Goal: Find specific page/section: Find specific page/section

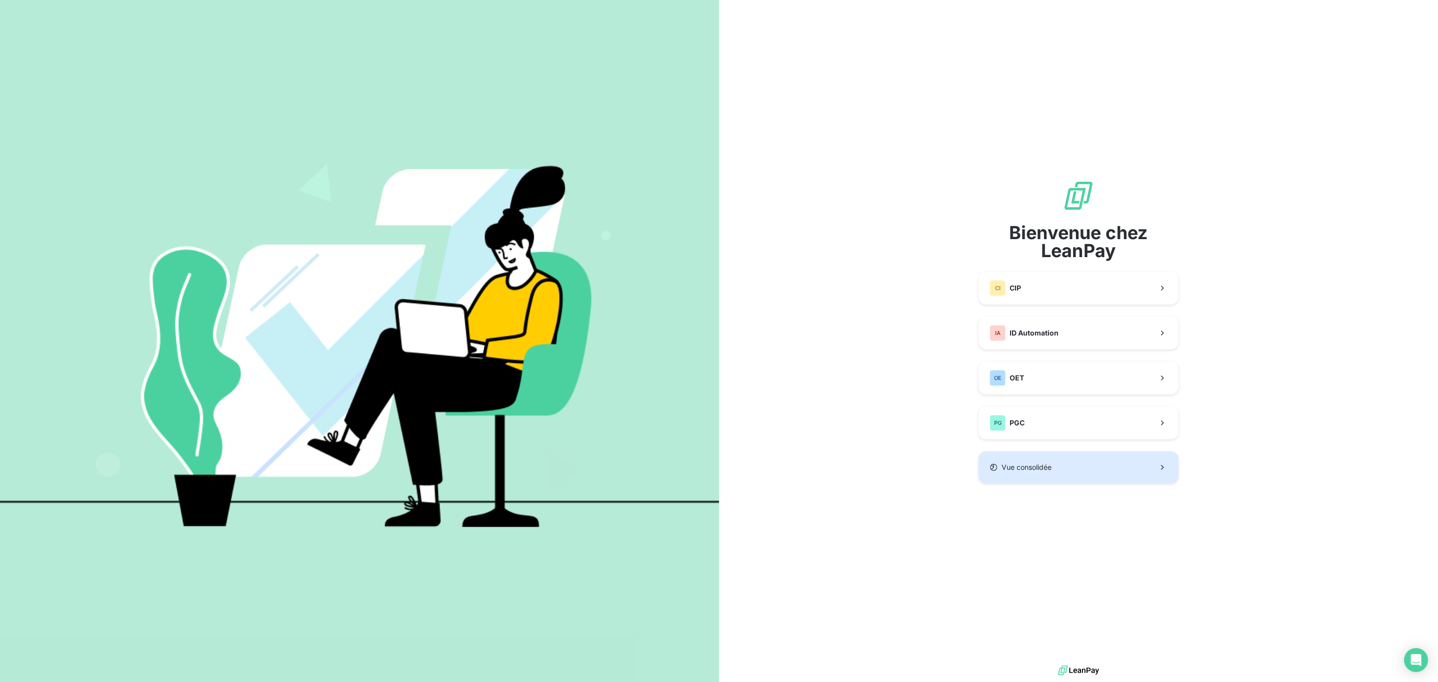
click at [1034, 460] on button "Vue consolidée" at bounding box center [1079, 467] width 200 height 32
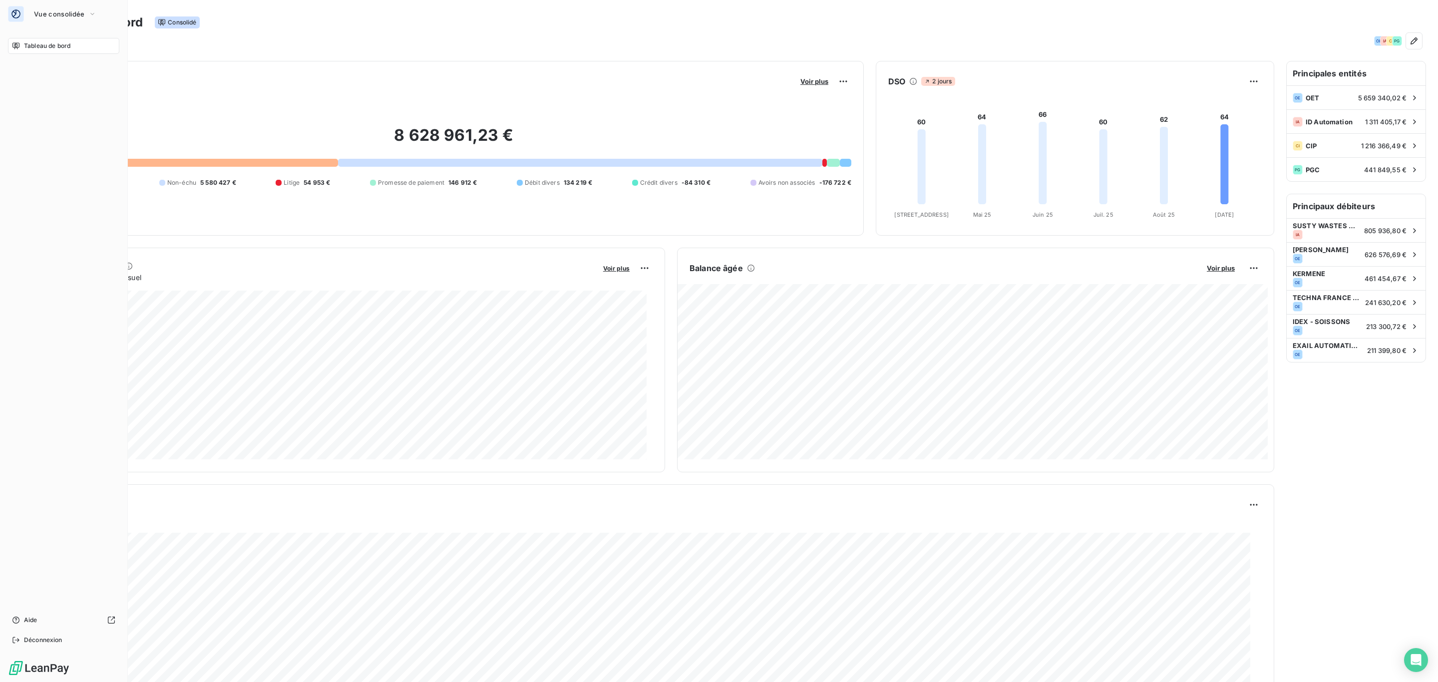
click at [17, 14] on icon at bounding box center [16, 14] width 10 height 10
click at [79, 7] on button "Vue consolidée" at bounding box center [65, 14] width 74 height 16
click at [88, 64] on span "CIP" at bounding box center [92, 65] width 88 height 10
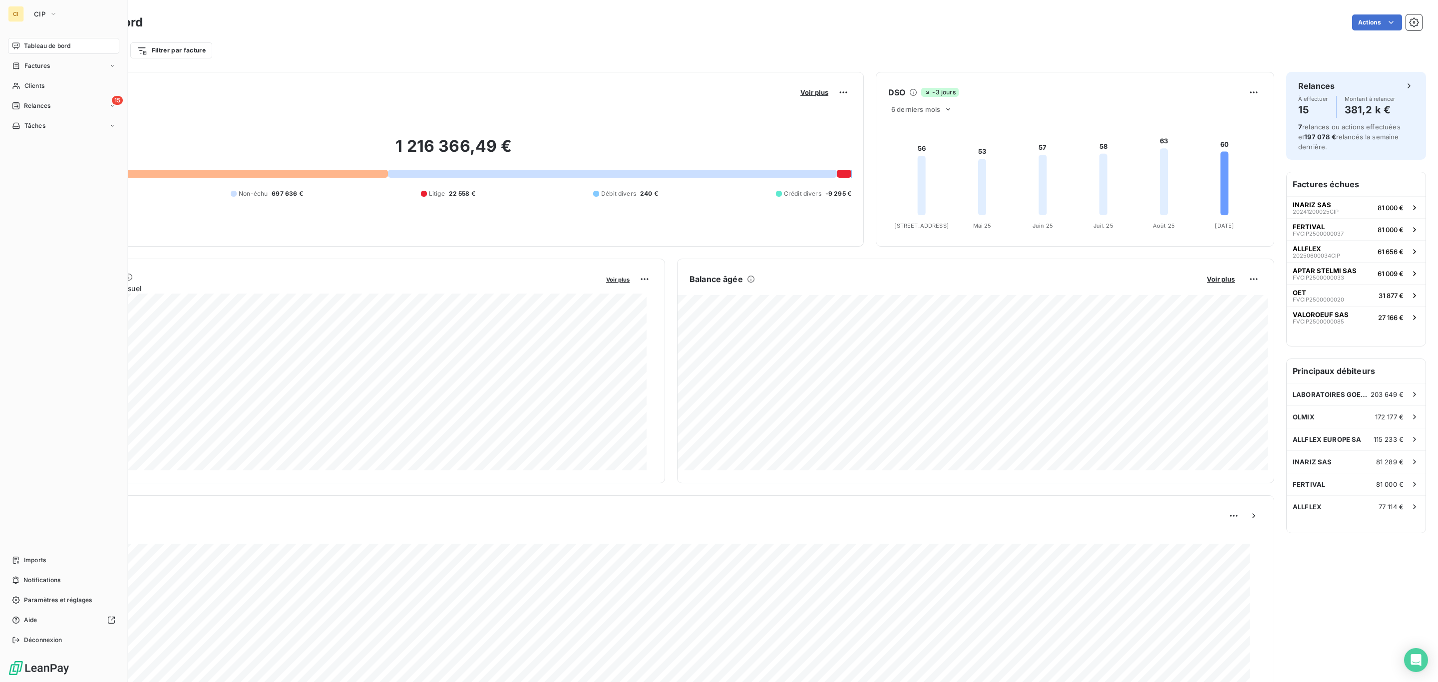
click at [15, 9] on div "CI" at bounding box center [16, 14] width 16 height 16
click at [35, 12] on span "CIP" at bounding box center [39, 14] width 11 height 8
click at [69, 91] on span "ID Automation" at bounding box center [92, 89] width 88 height 10
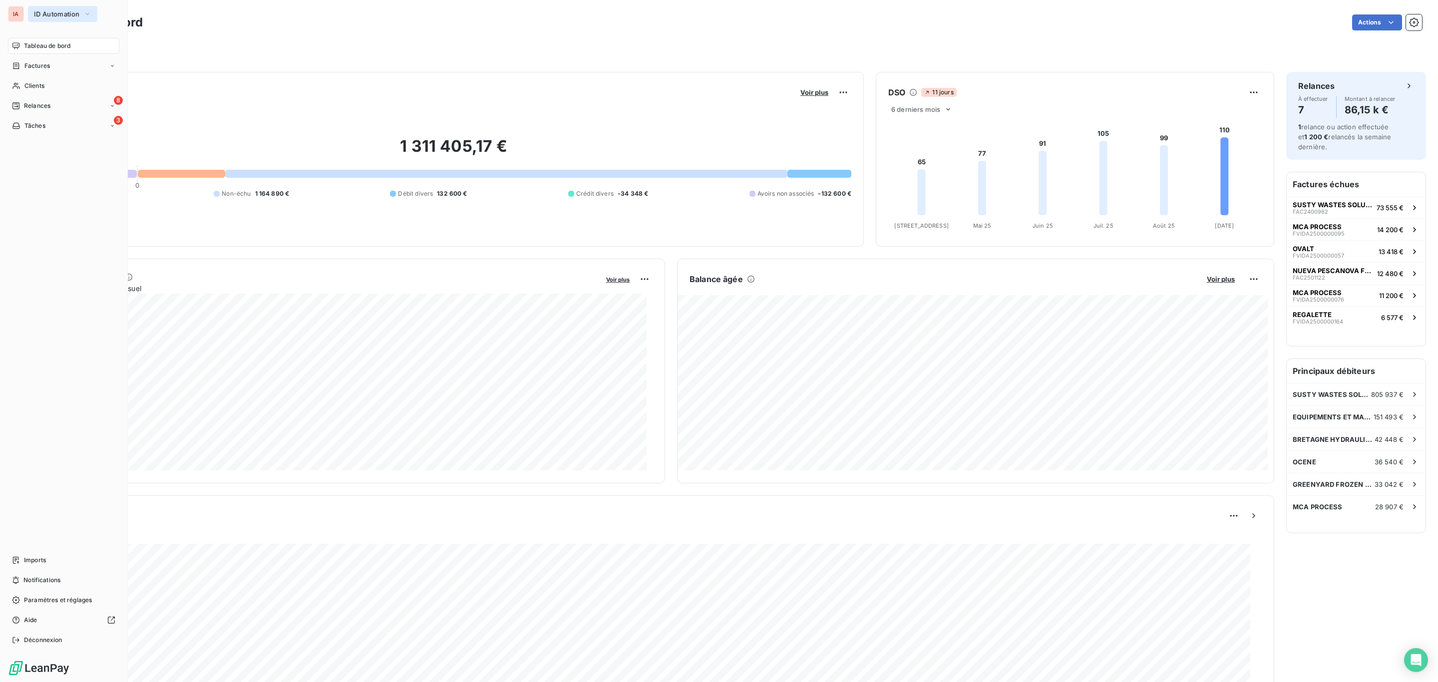
click at [60, 12] on span "ID Automation" at bounding box center [56, 14] width 45 height 8
click at [70, 111] on span "OET" at bounding box center [92, 113] width 88 height 10
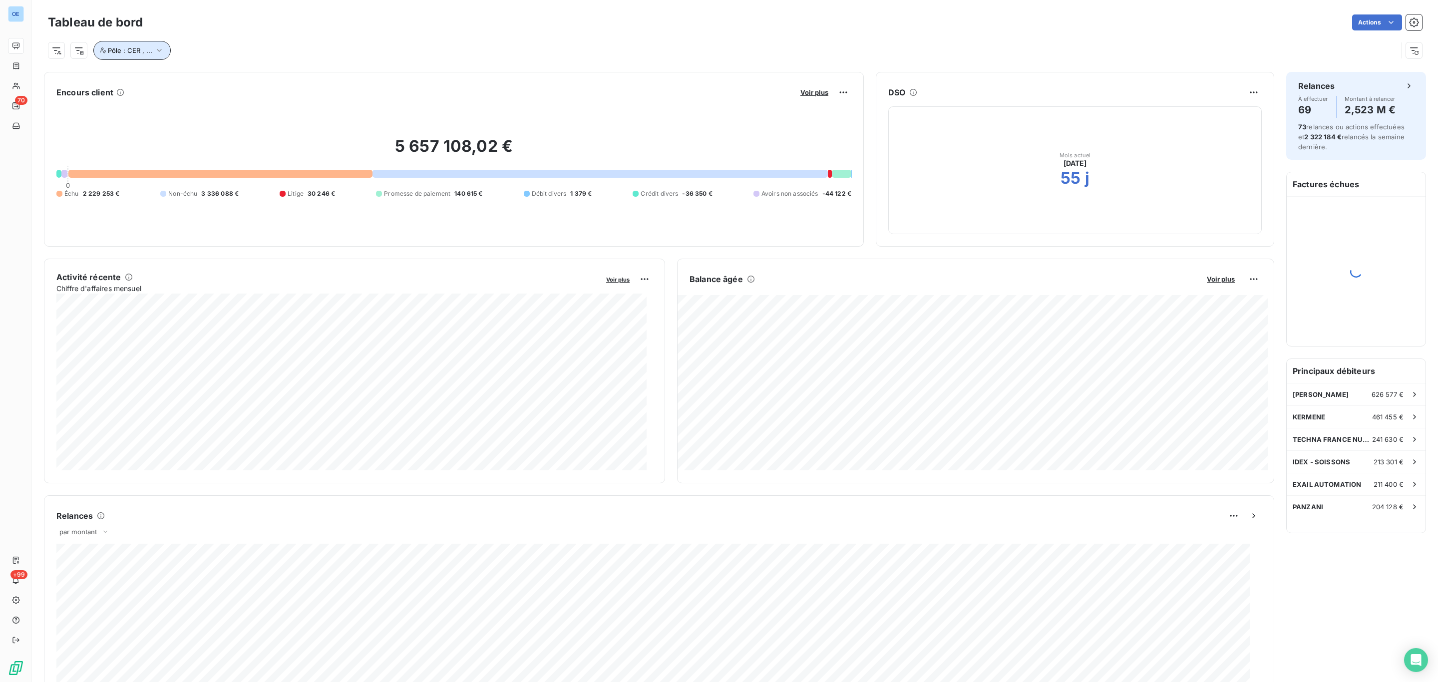
click at [154, 49] on icon "button" at bounding box center [159, 50] width 10 height 10
click at [259, 75] on icon at bounding box center [259, 77] width 6 height 6
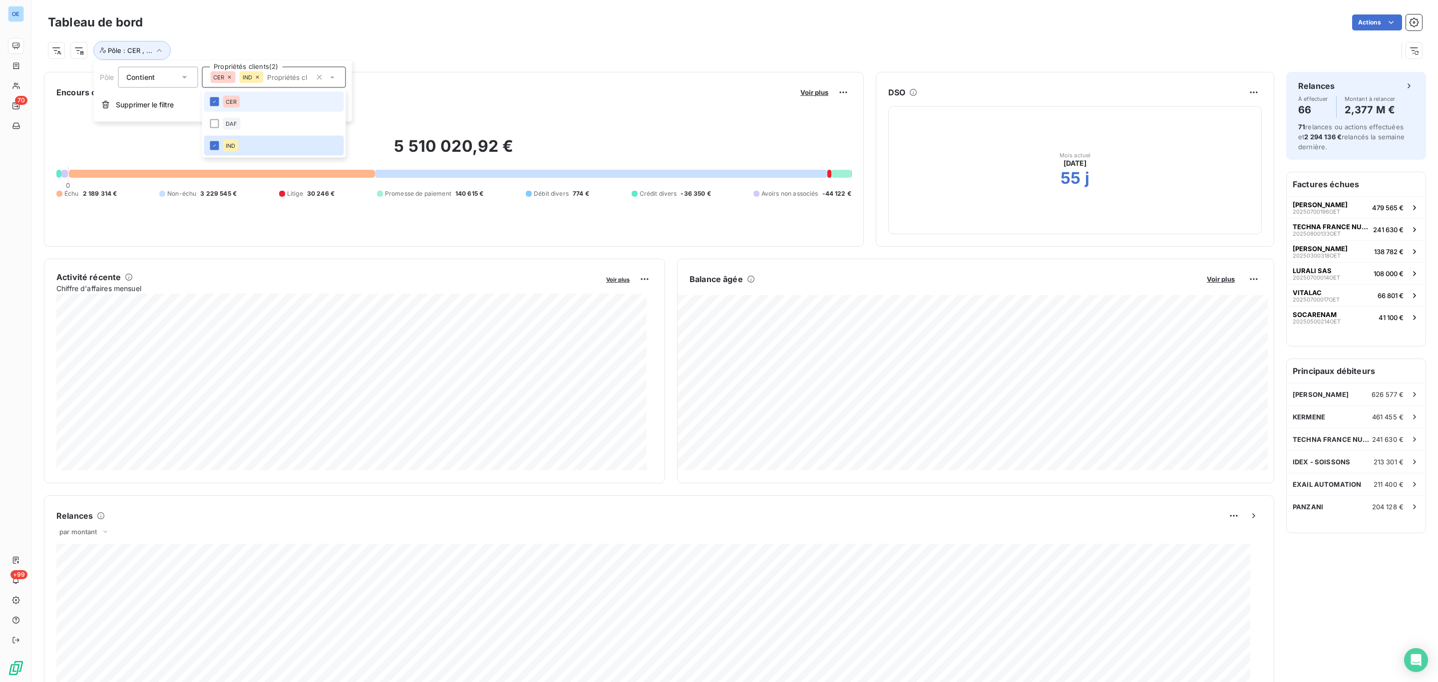
click at [256, 76] on icon at bounding box center [257, 77] width 6 height 6
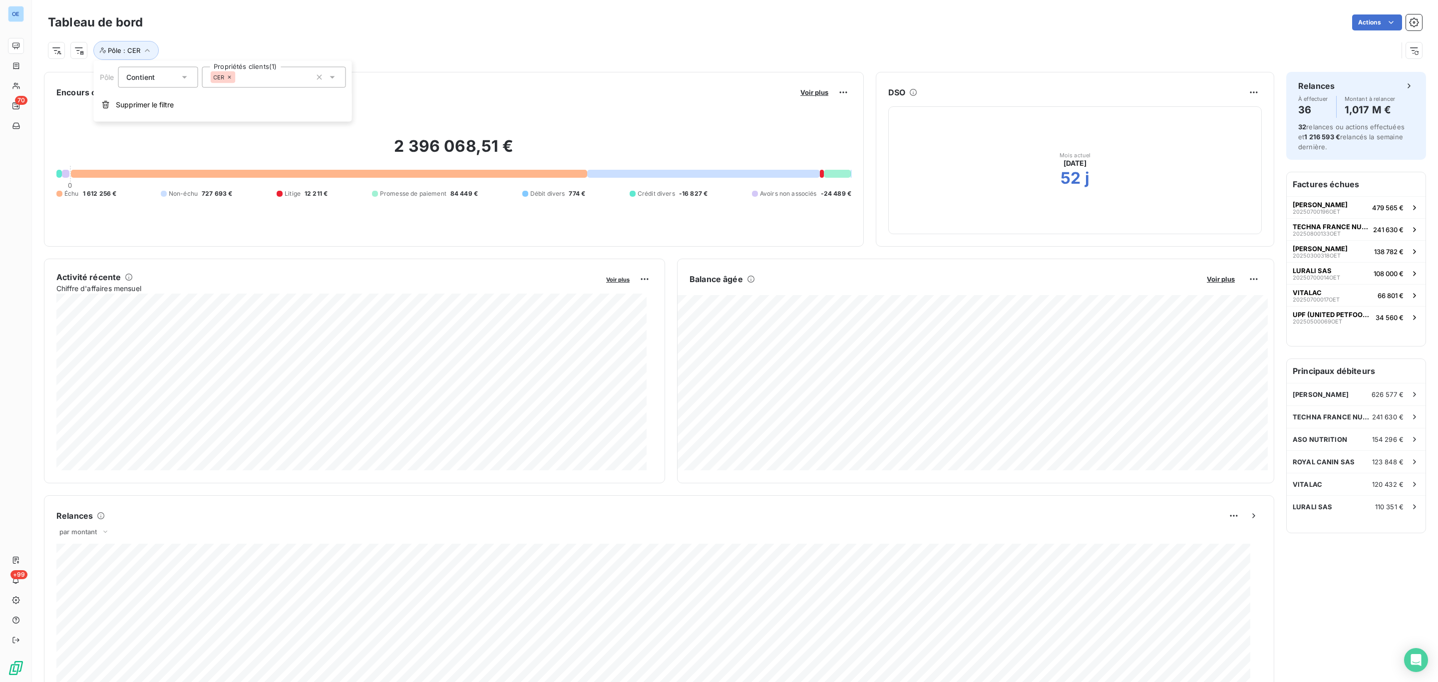
click at [388, 21] on div "Actions" at bounding box center [789, 22] width 1268 height 16
click at [151, 50] on icon "button" at bounding box center [147, 50] width 10 height 10
click at [228, 77] on icon at bounding box center [230, 77] width 6 height 6
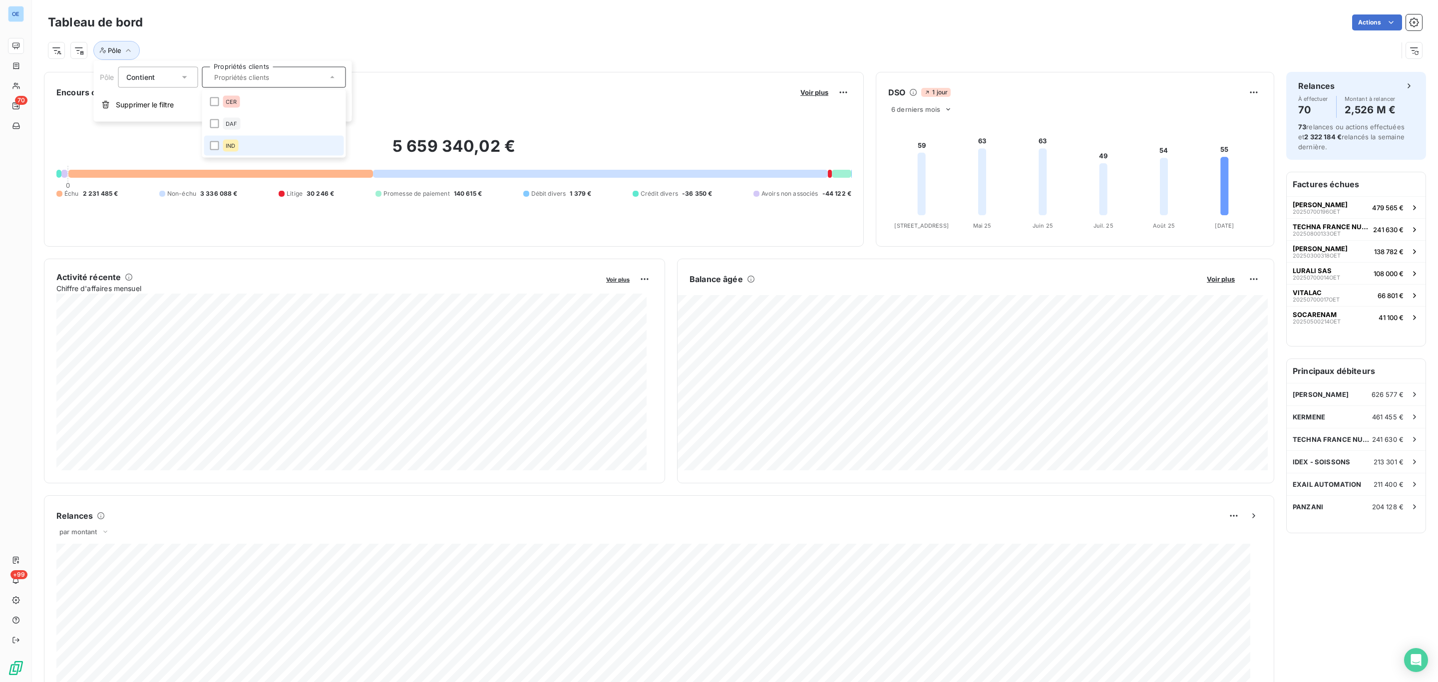
click at [207, 146] on li "IND" at bounding box center [274, 146] width 140 height 20
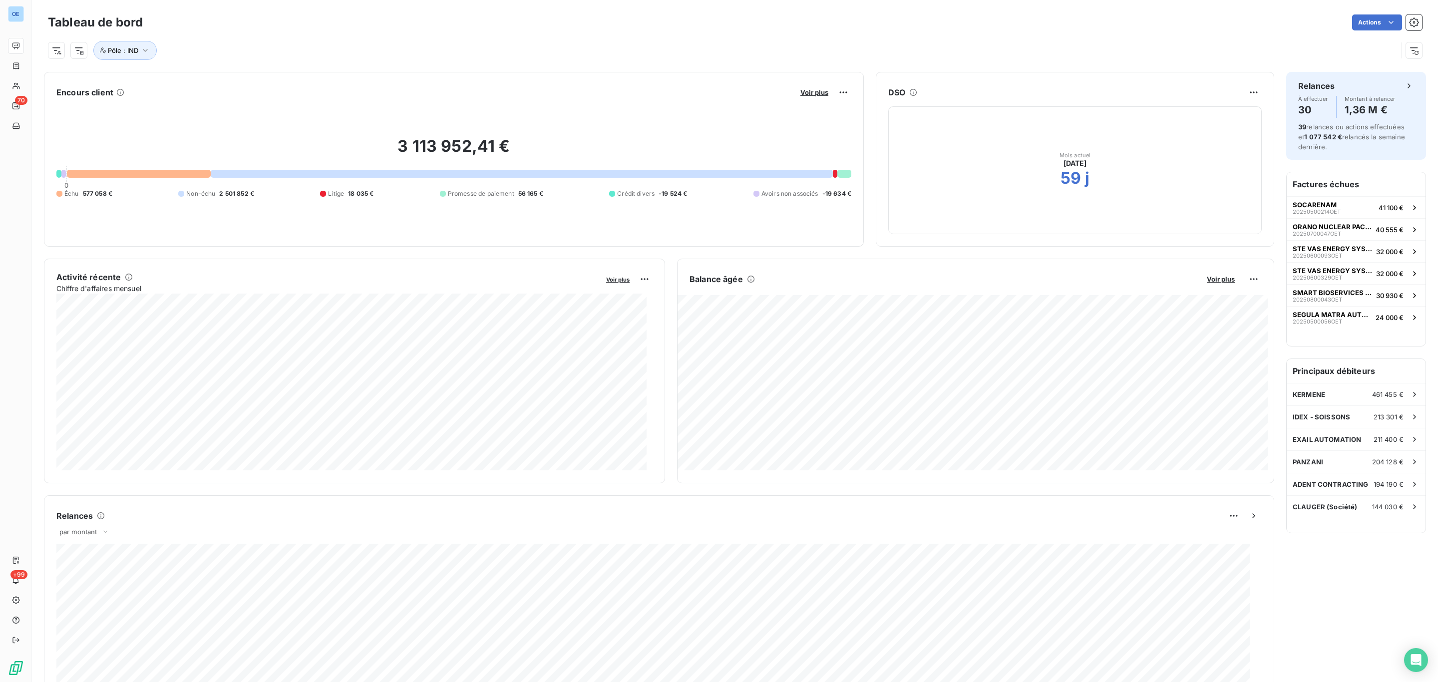
click at [288, 16] on div "Actions" at bounding box center [789, 22] width 1268 height 16
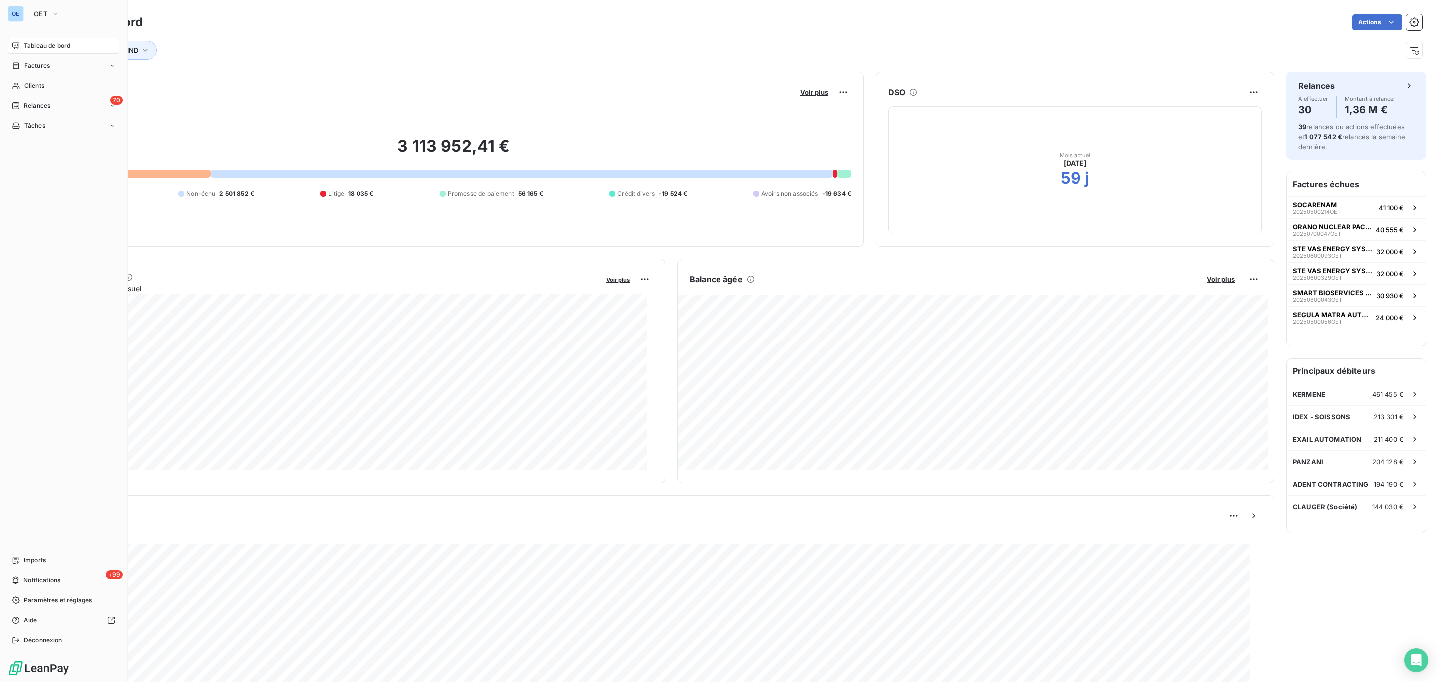
click at [15, 7] on div "OE" at bounding box center [16, 14] width 16 height 16
click at [56, 11] on icon "button" at bounding box center [55, 14] width 8 height 10
click at [71, 144] on li "PG PGC" at bounding box center [95, 137] width 134 height 24
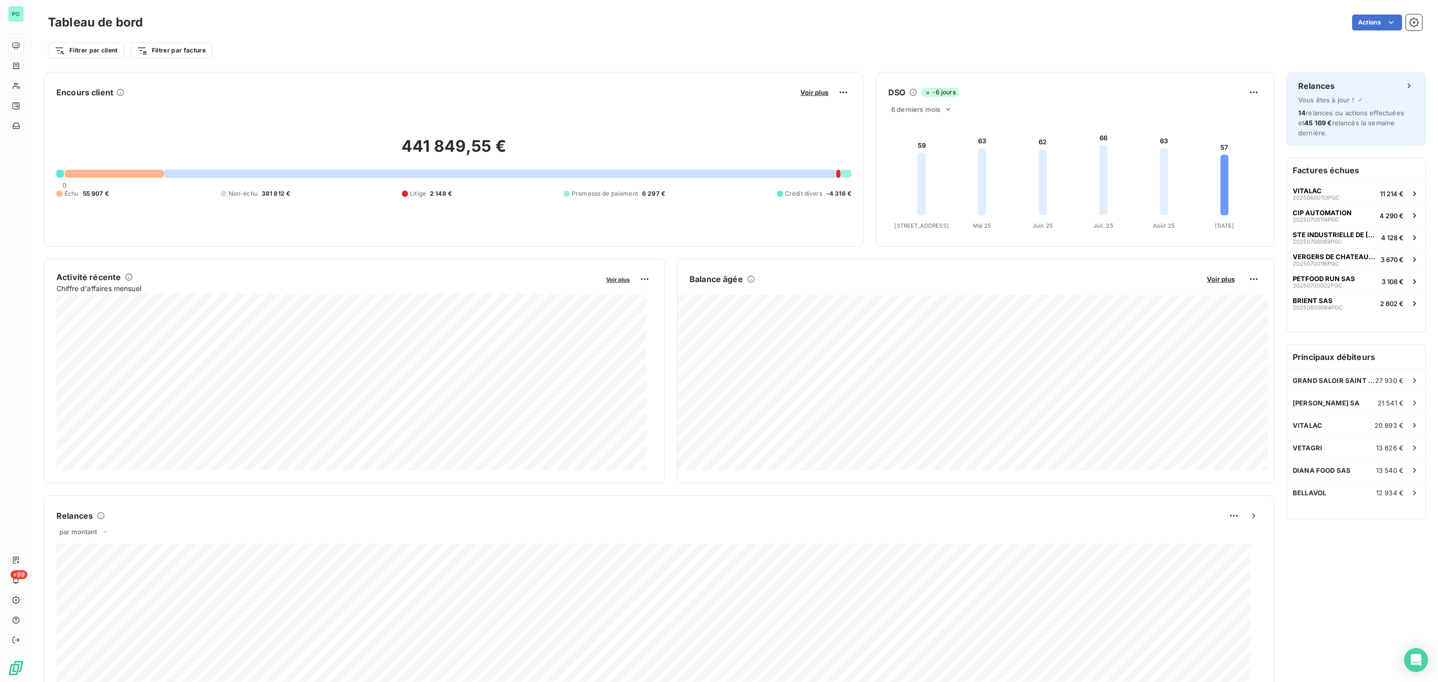
click at [516, 15] on div "Actions" at bounding box center [789, 22] width 1268 height 16
